Goal: Task Accomplishment & Management: Complete application form

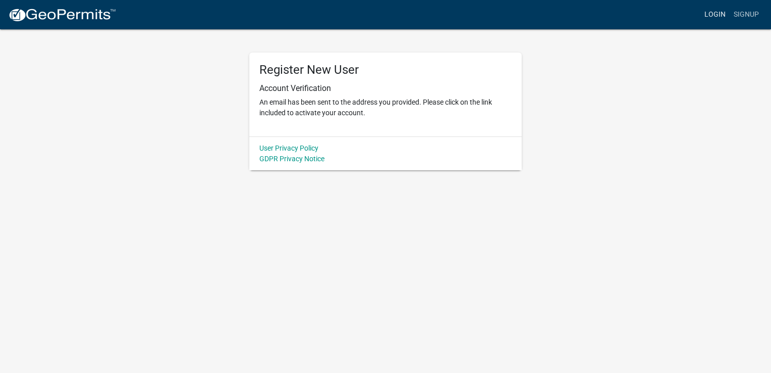
click at [712, 14] on link "Login" at bounding box center [715, 14] width 29 height 19
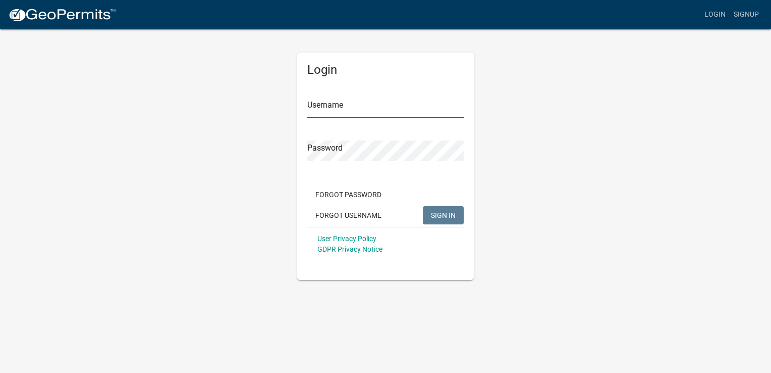
click at [347, 105] on input "Username" at bounding box center [385, 107] width 156 height 21
type input "BrunCL"
click at [437, 216] on span "SIGN IN" at bounding box center [443, 214] width 25 height 8
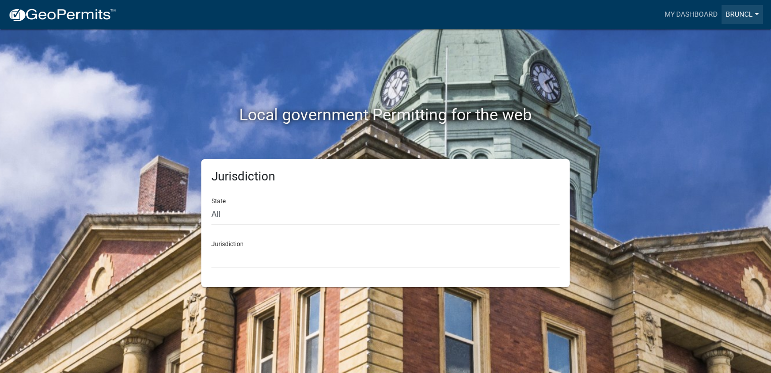
click at [756, 14] on link "BrunCL" at bounding box center [742, 14] width 41 height 19
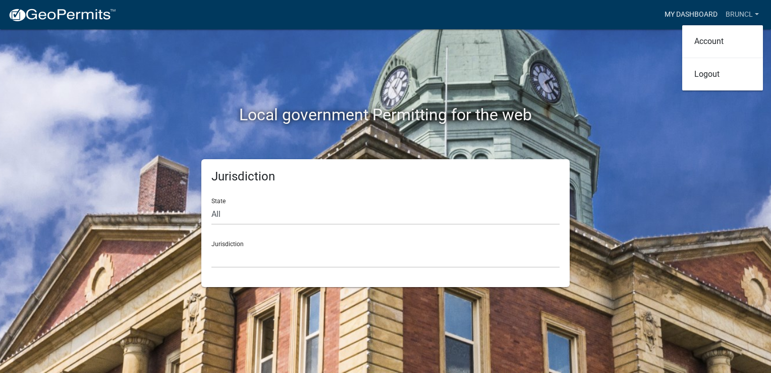
click at [686, 15] on link "My Dashboard" at bounding box center [691, 14] width 61 height 19
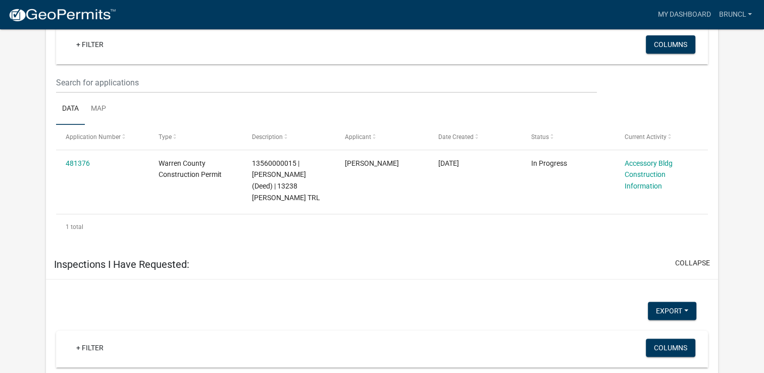
scroll to position [408, 0]
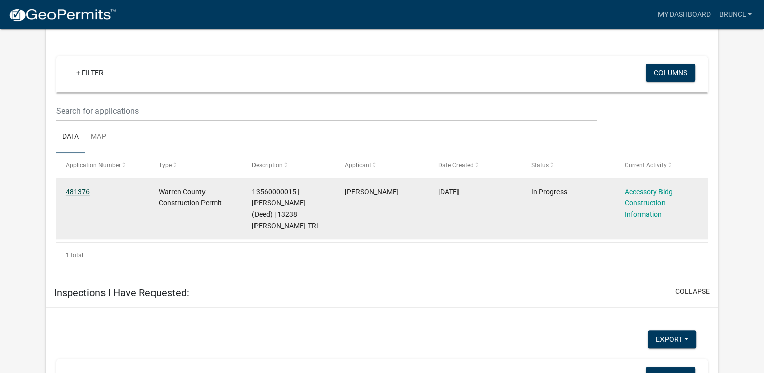
click at [79, 187] on link "481376" at bounding box center [78, 191] width 24 height 8
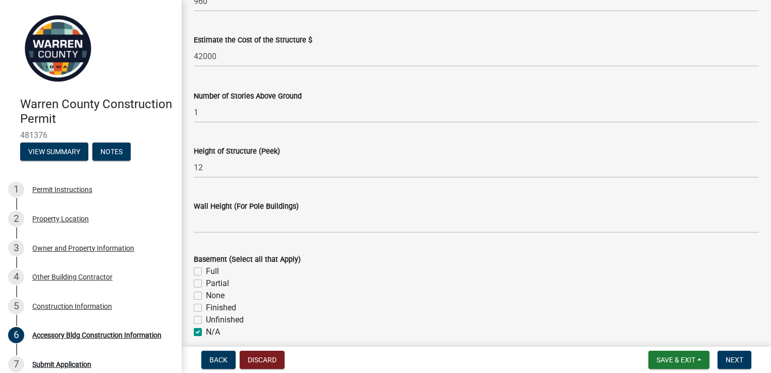
scroll to position [142, 0]
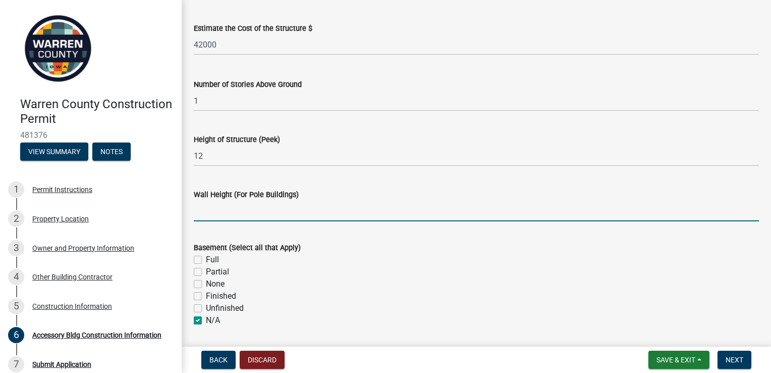
click at [199, 214] on input "Wall Height (For Pole Buildings)" at bounding box center [476, 210] width 565 height 21
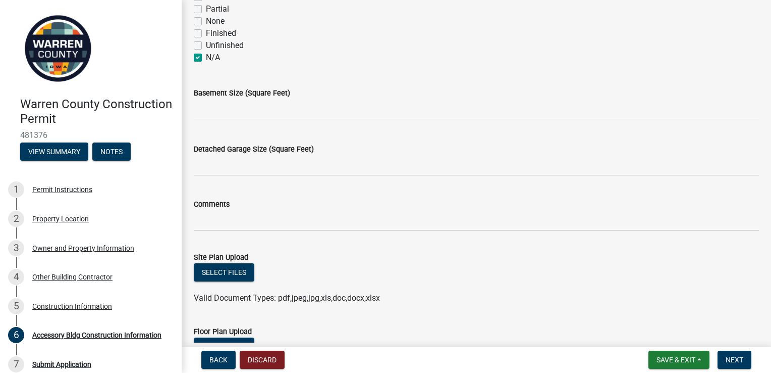
scroll to position [425, 0]
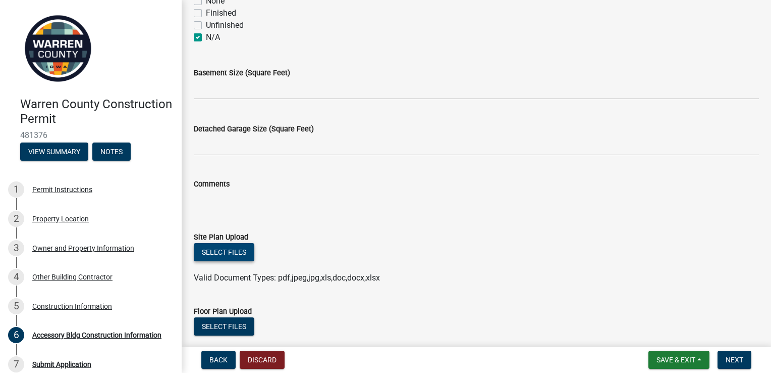
type input "13.3"
click at [226, 251] on button "Select files" at bounding box center [224, 252] width 61 height 18
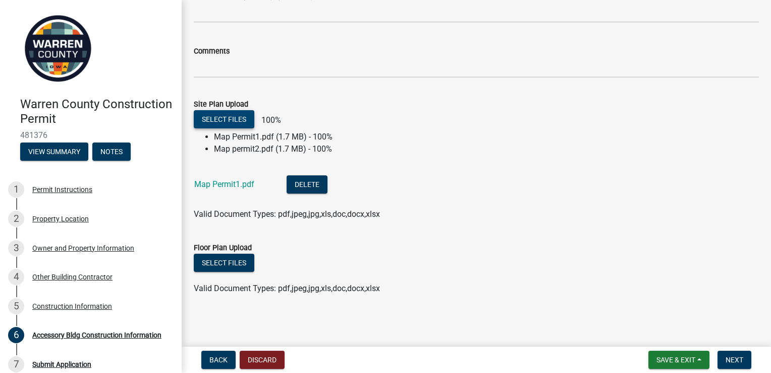
scroll to position [562, 0]
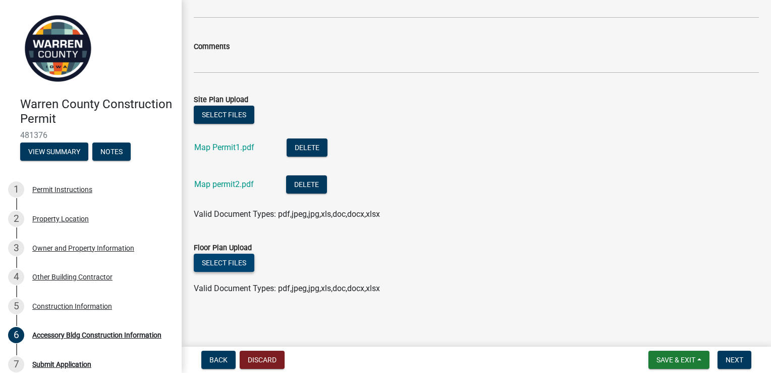
click at [222, 263] on button "Select files" at bounding box center [224, 262] width 61 height 18
click at [226, 261] on button "Select files" at bounding box center [224, 262] width 61 height 18
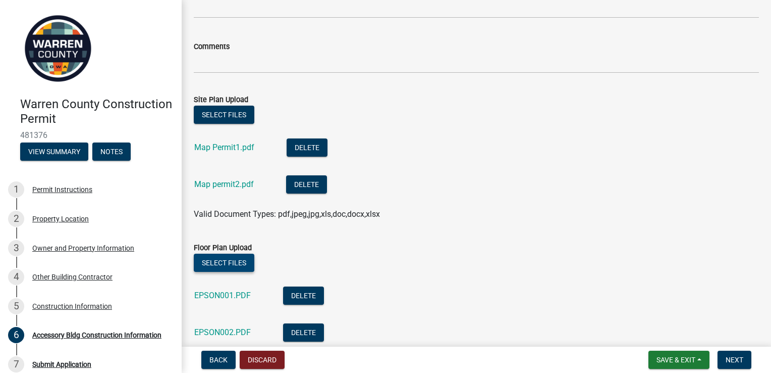
scroll to position [636, 0]
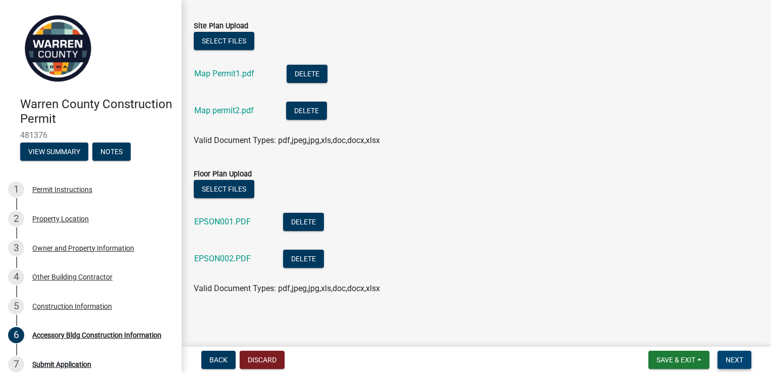
click at [731, 360] on span "Next" at bounding box center [735, 359] width 18 height 8
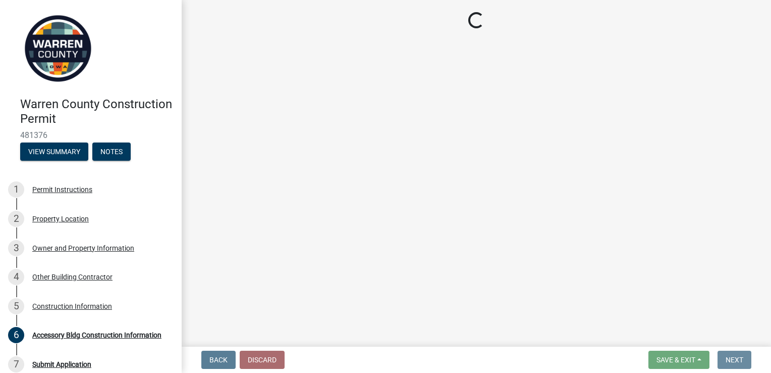
scroll to position [0, 0]
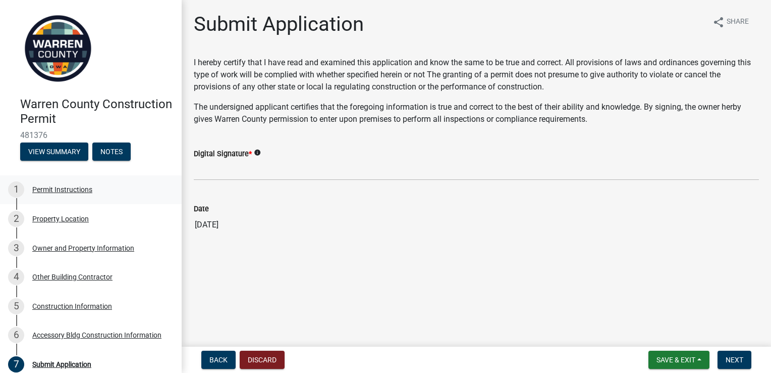
click at [48, 188] on div "Permit Instructions" at bounding box center [62, 189] width 60 height 7
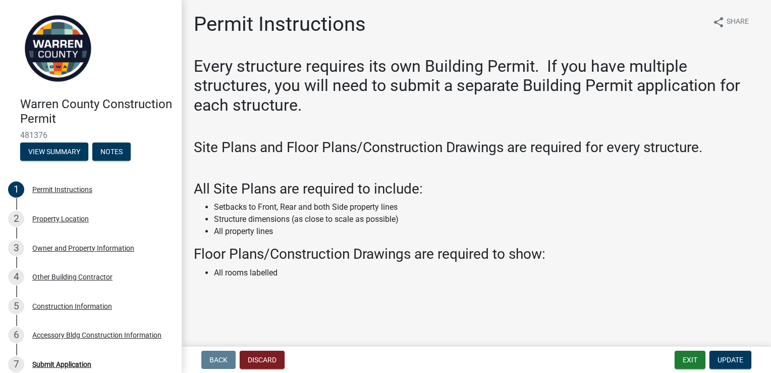
scroll to position [4, 0]
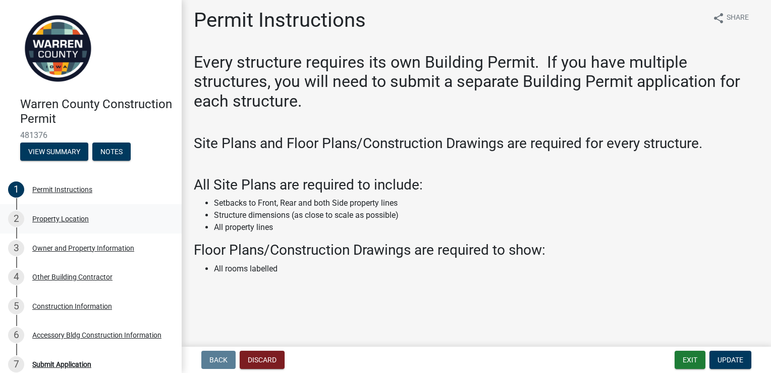
click at [62, 221] on div "Property Location" at bounding box center [60, 218] width 57 height 7
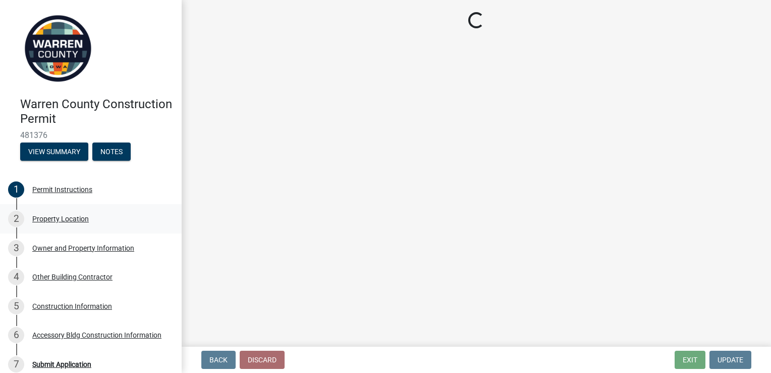
scroll to position [0, 0]
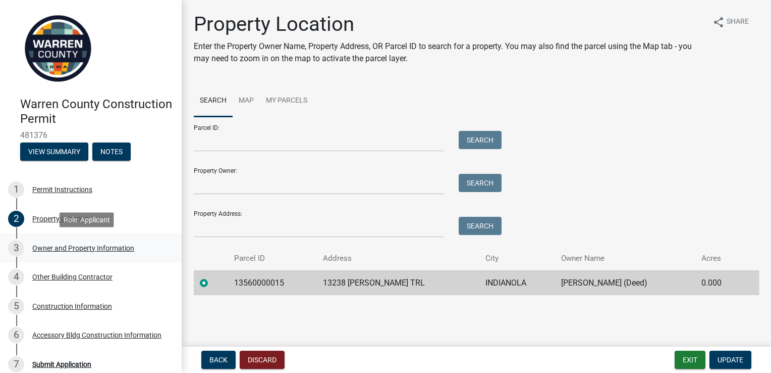
click at [64, 247] on div "Owner and Property Information" at bounding box center [83, 247] width 102 height 7
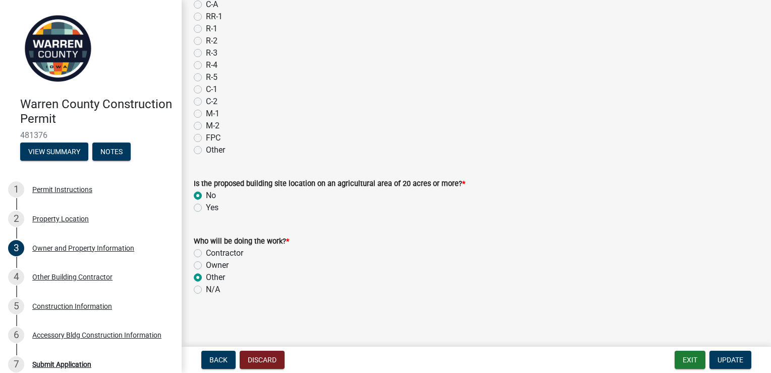
scroll to position [897, 0]
click at [97, 278] on div "Other Building Contractor" at bounding box center [72, 276] width 80 height 7
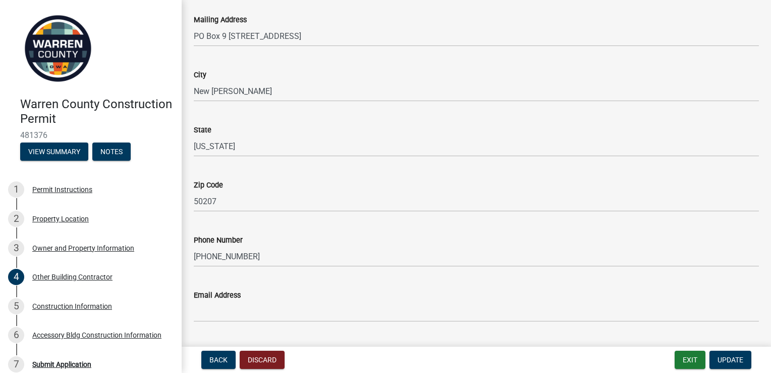
scroll to position [206, 0]
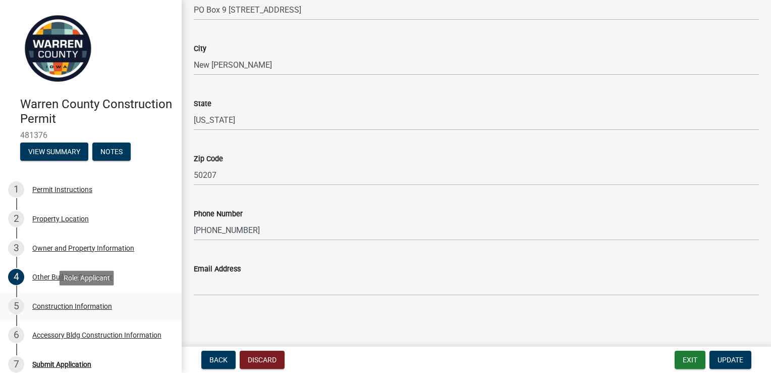
click at [84, 305] on div "Construction Information" at bounding box center [72, 305] width 80 height 7
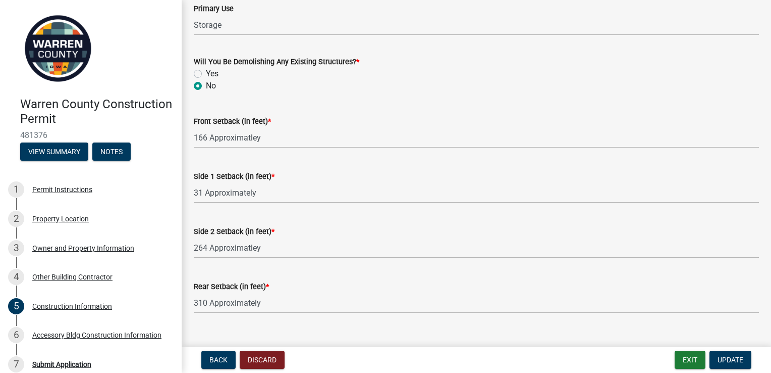
scroll to position [414, 0]
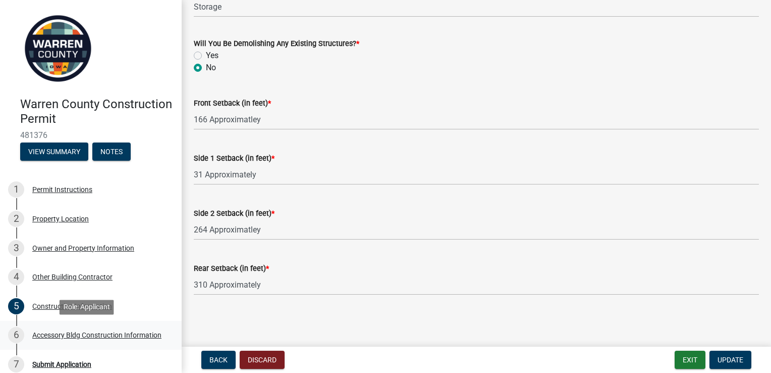
click at [98, 333] on div "Accessory Bldg Construction Information" at bounding box center [96, 334] width 129 height 7
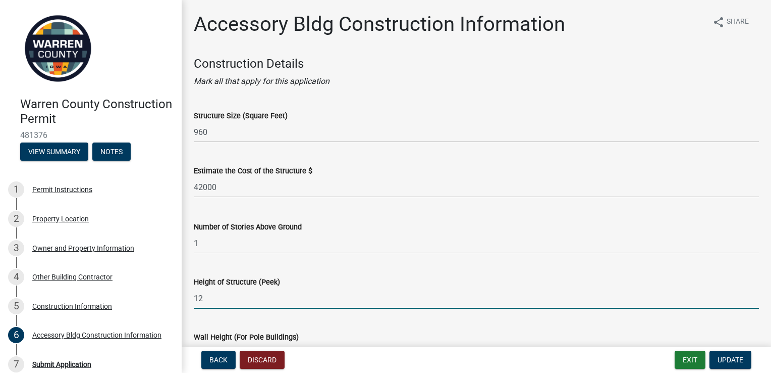
click at [206, 299] on input "12" at bounding box center [476, 298] width 565 height 21
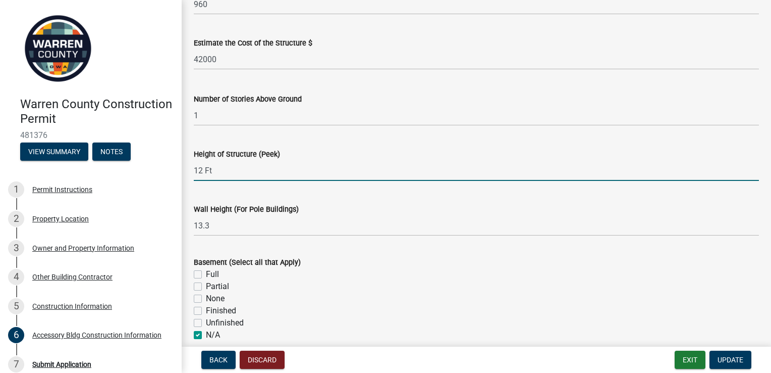
scroll to position [165, 0]
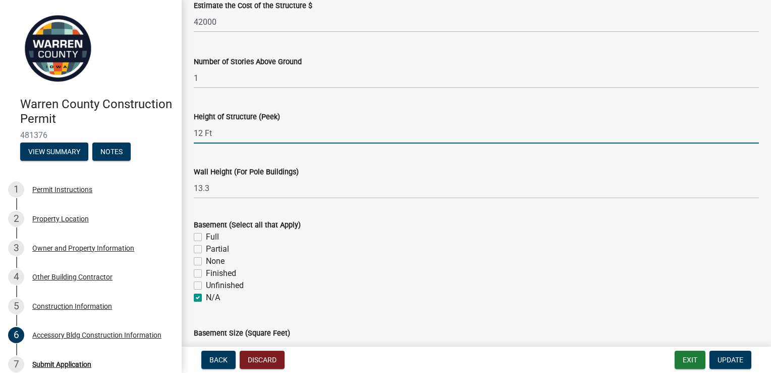
type input "12 Ft"
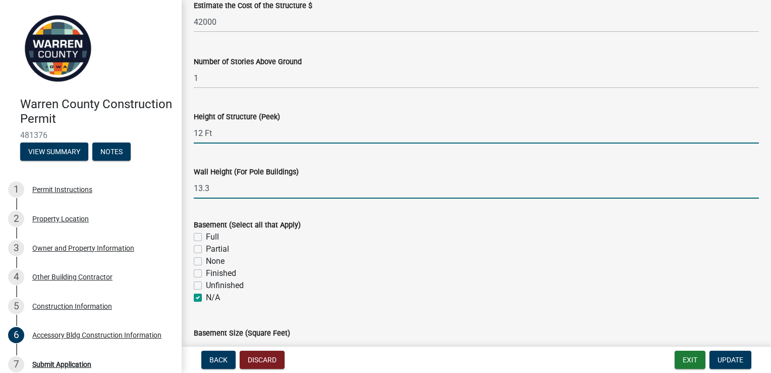
click at [231, 189] on input "13.3" at bounding box center [476, 188] width 565 height 21
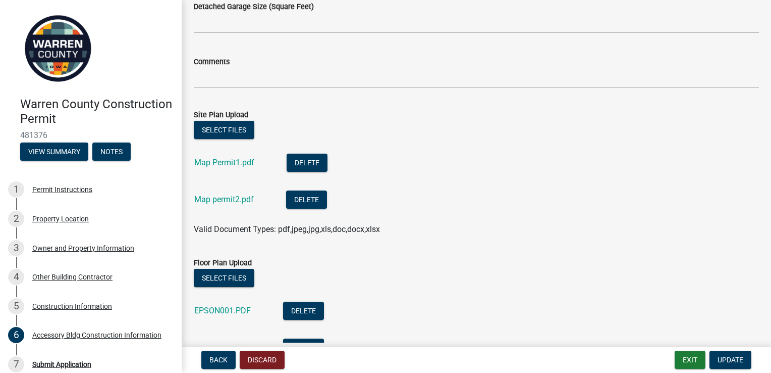
scroll to position [558, 0]
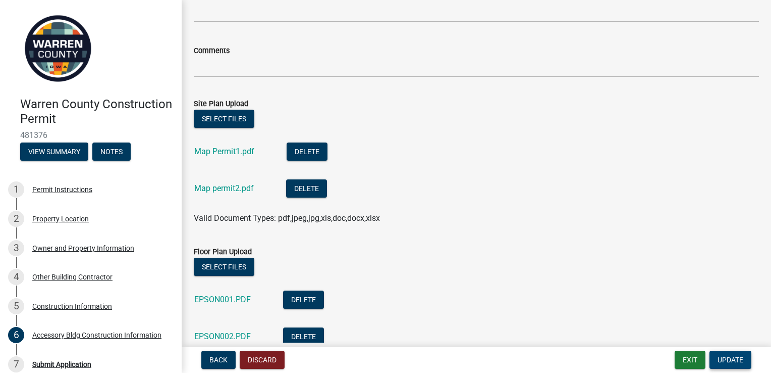
type input "13.3 Ft"
click at [721, 360] on span "Update" at bounding box center [731, 359] width 26 height 8
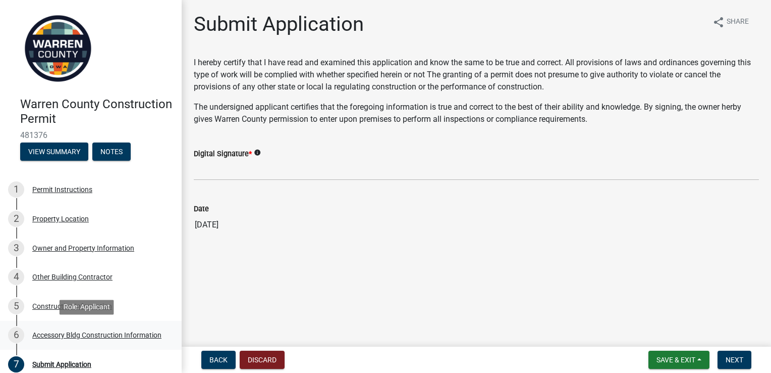
click at [107, 331] on div "Accessory Bldg Construction Information" at bounding box center [96, 334] width 129 height 7
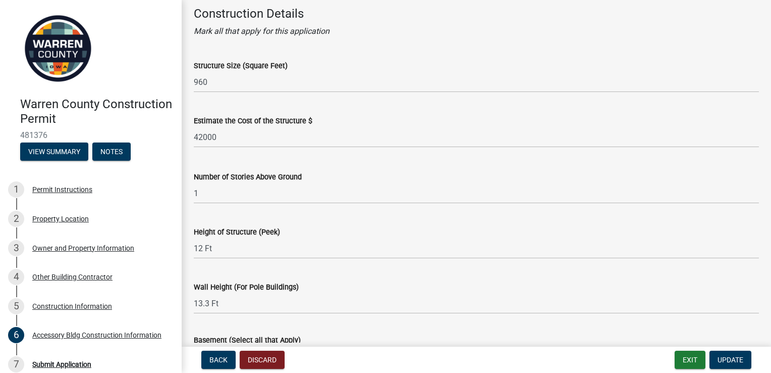
scroll to position [73, 0]
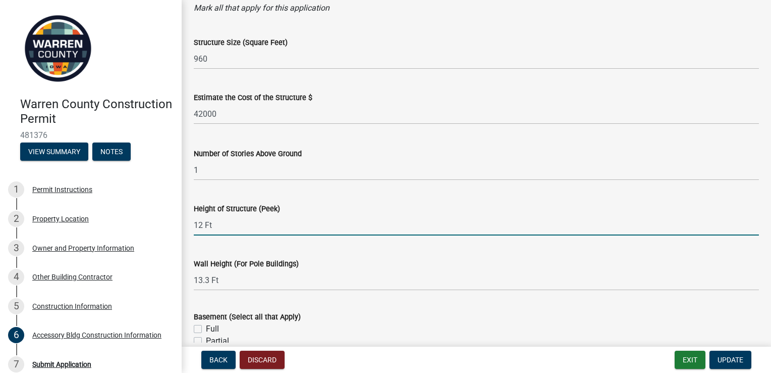
click at [201, 223] on input "12 Ft" at bounding box center [476, 225] width 565 height 21
type input "18.3 Ft"
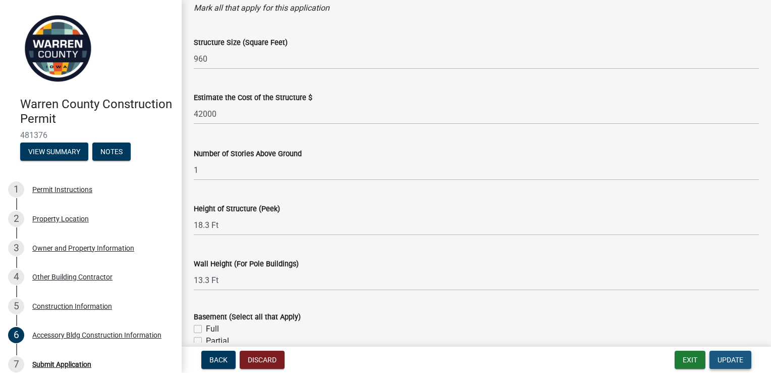
click at [731, 356] on span "Update" at bounding box center [731, 359] width 26 height 8
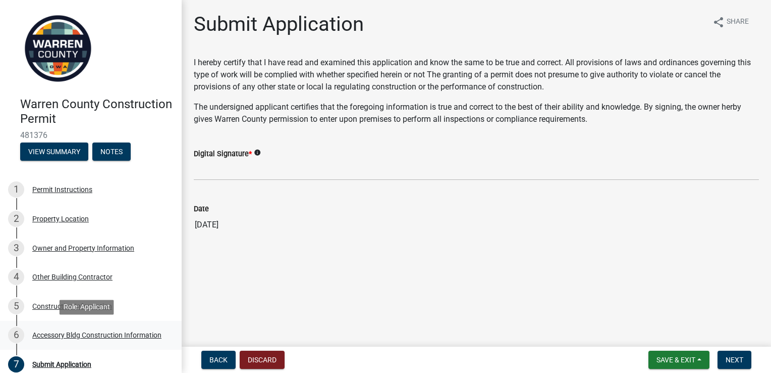
click at [100, 333] on div "Accessory Bldg Construction Information" at bounding box center [96, 334] width 129 height 7
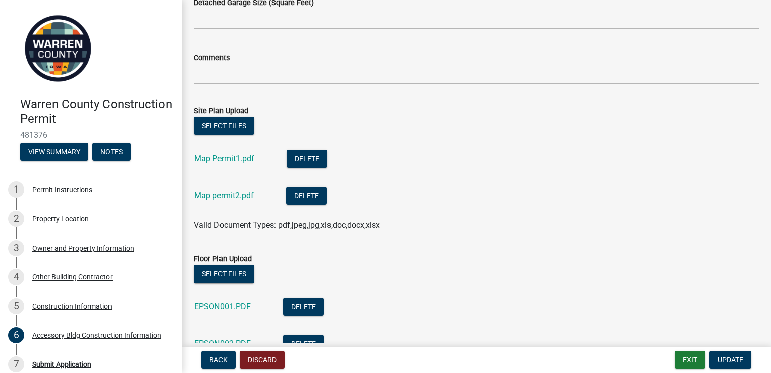
scroll to position [636, 0]
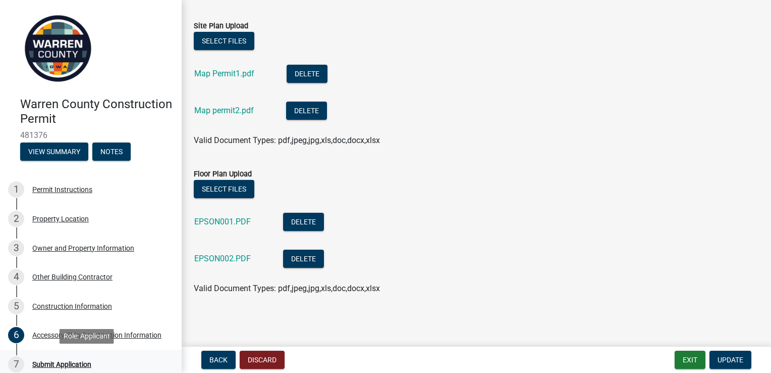
click at [65, 363] on div "Submit Application" at bounding box center [61, 363] width 59 height 7
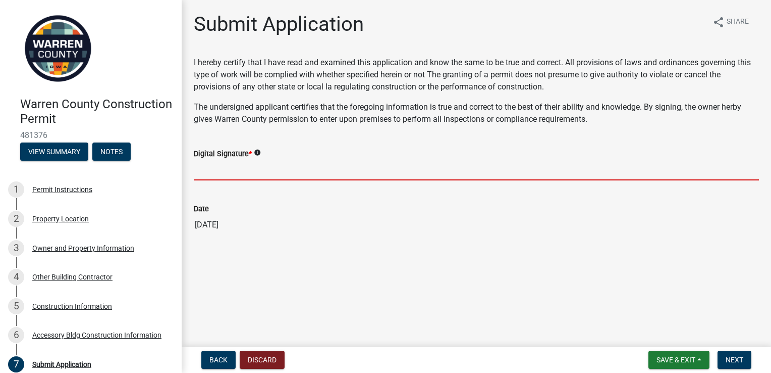
click at [283, 166] on input "Digital Signature *" at bounding box center [476, 170] width 565 height 21
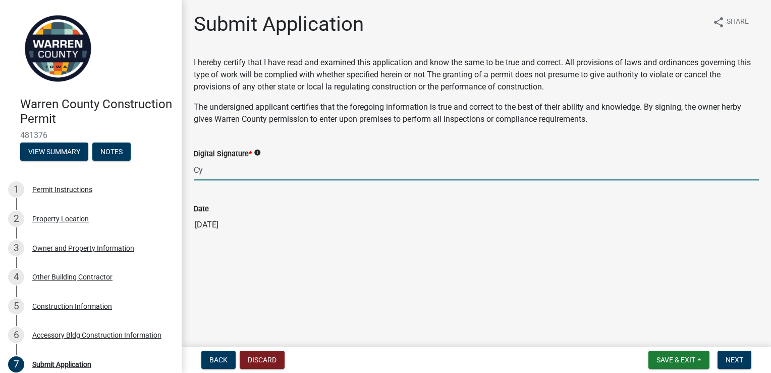
type input "C"
type input "[PERSON_NAME]"
click at [734, 359] on span "Next" at bounding box center [735, 359] width 18 height 8
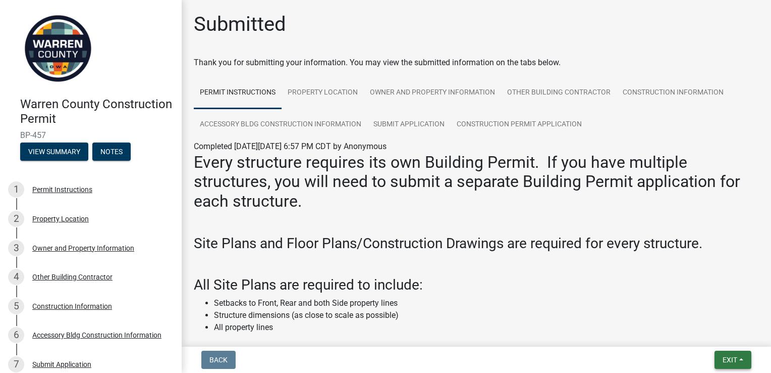
click at [723, 357] on span "Exit" at bounding box center [730, 359] width 15 height 8
click at [708, 333] on button "Save & Exit" at bounding box center [711, 333] width 81 height 24
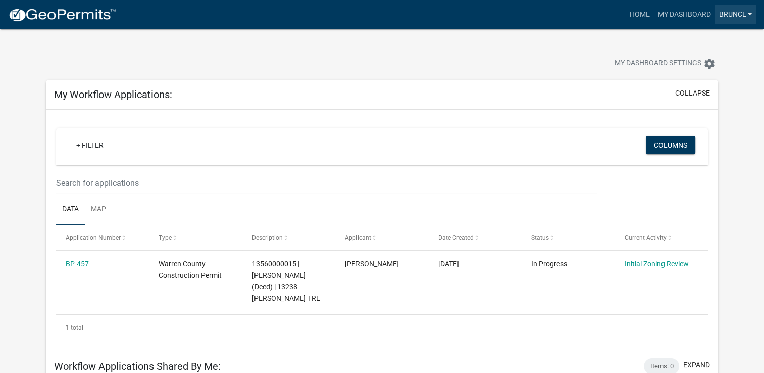
click at [749, 13] on link "BrunCL" at bounding box center [734, 14] width 41 height 19
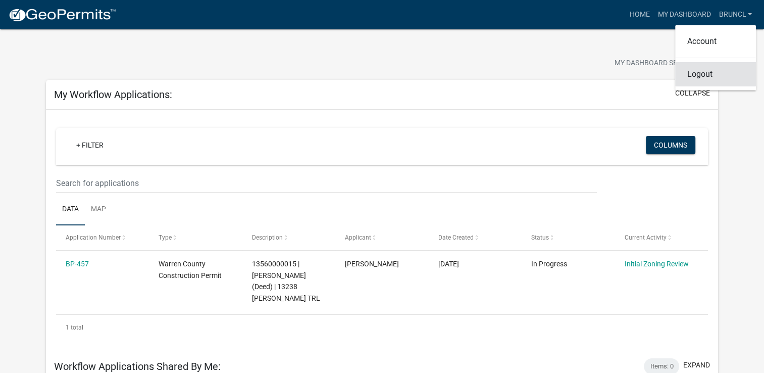
click at [701, 72] on link "Logout" at bounding box center [715, 74] width 81 height 24
